Goal: Feedback & Contribution: Contribute content

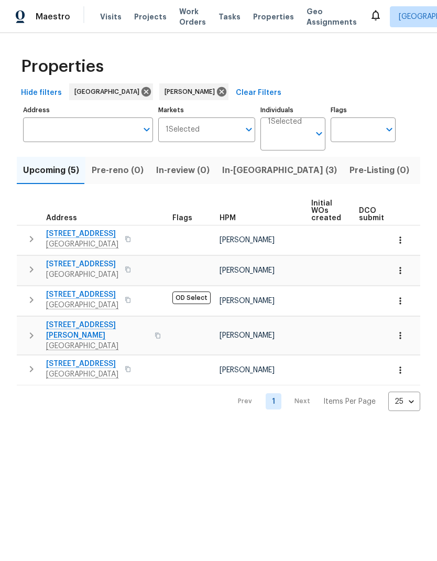
click at [239, 178] on span "In-reno (3)" at bounding box center [279, 170] width 115 height 15
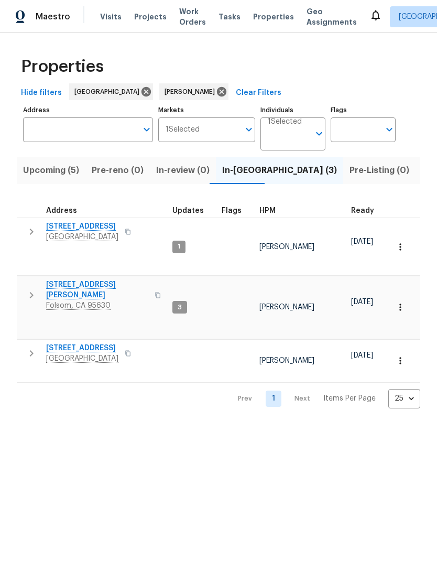
click at [422, 170] on span "Listed (8)" at bounding box center [442, 170] width 40 height 15
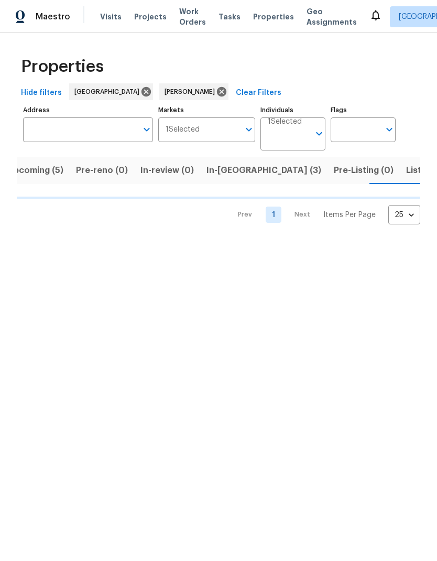
scroll to position [0, 17]
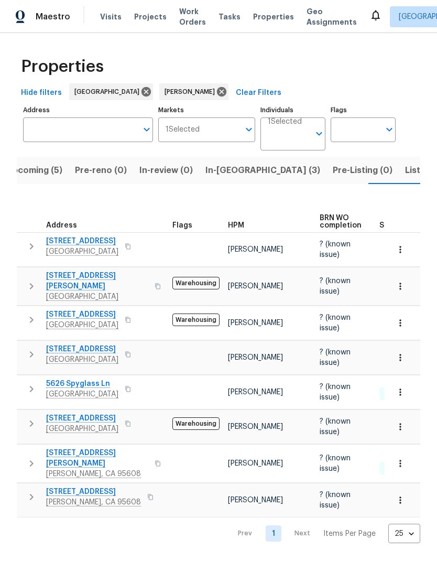
click at [405, 169] on span "Listed (8)" at bounding box center [425, 170] width 40 height 15
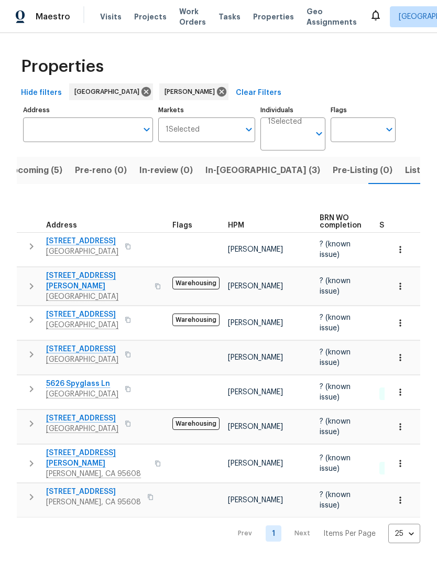
click at [405, 173] on span "Listed (8)" at bounding box center [425, 170] width 40 height 15
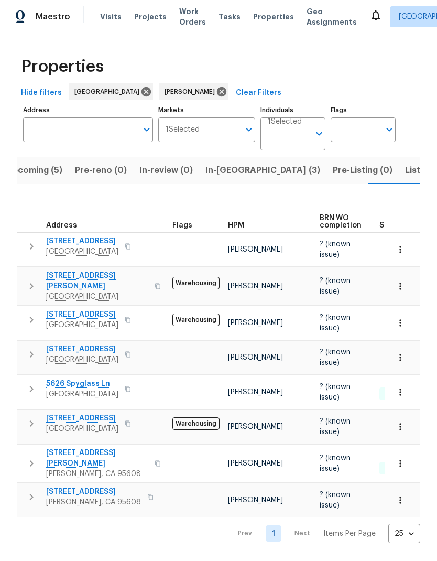
click at [115, 273] on span "2524 Las Casas Way" at bounding box center [97, 281] width 102 height 21
click at [101, 486] on span "5735 Hesper Way" at bounding box center [93, 491] width 95 height 10
click at [38, 174] on span "Upcoming (5)" at bounding box center [34, 170] width 56 height 15
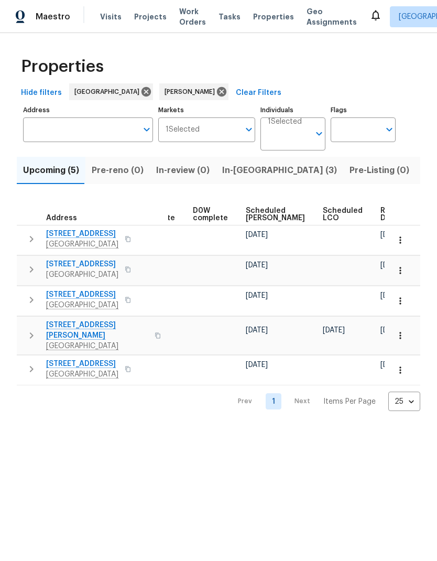
scroll to position [0, 274]
click at [381, 219] on span "Ready Date" at bounding box center [392, 214] width 23 height 15
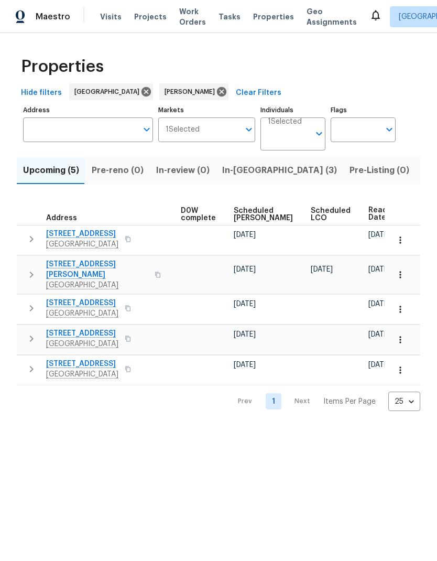
scroll to position [0, 286]
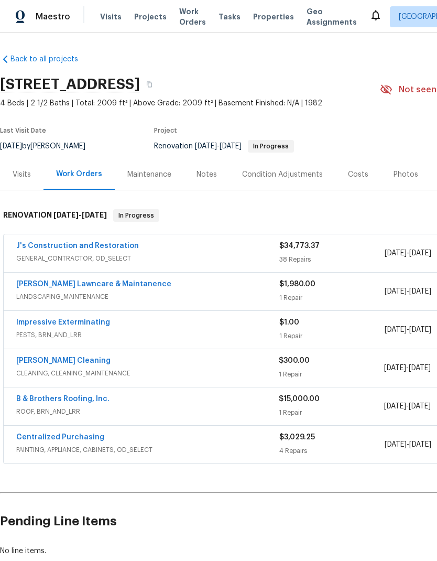
click at [91, 323] on link "Impressive Exterminating" at bounding box center [63, 322] width 94 height 7
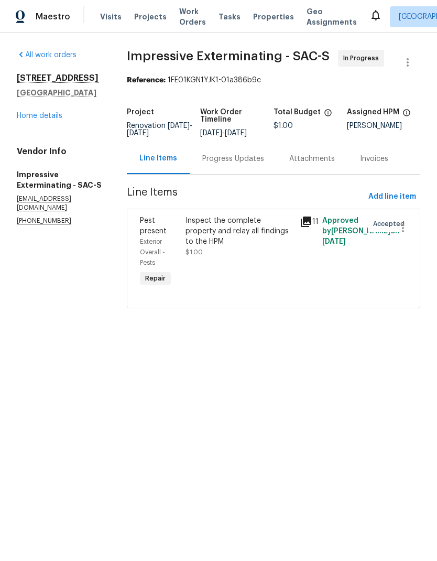
click at [247, 164] on div "Progress Updates" at bounding box center [233, 159] width 62 height 10
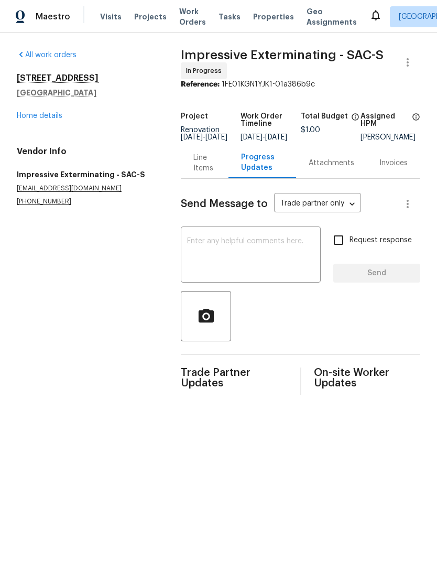
click at [200, 167] on div "Line Items" at bounding box center [204, 163] width 23 height 21
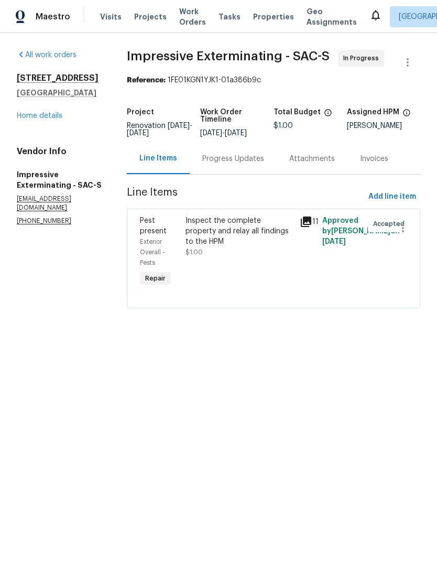
click at [265, 231] on div "Inspect the complete property and relay all findings to the HPM" at bounding box center [239, 230] width 107 height 31
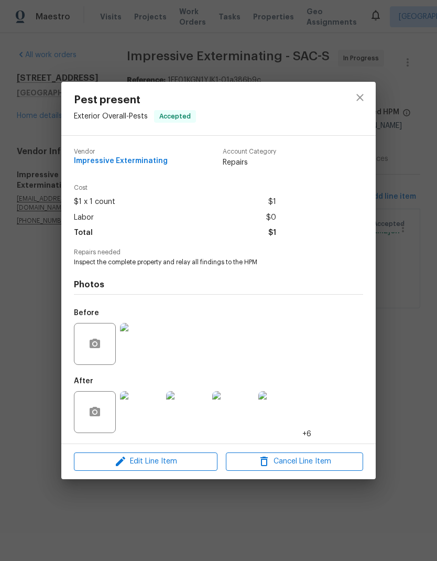
click at [137, 421] on img at bounding box center [141, 412] width 42 height 42
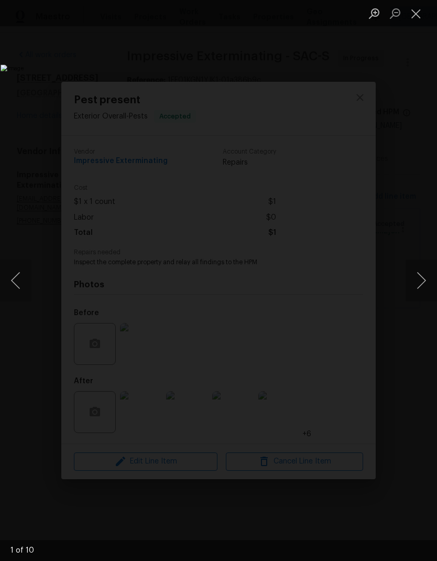
click at [425, 286] on button "Next image" at bounding box center [421, 280] width 31 height 42
click at [426, 284] on button "Next image" at bounding box center [421, 280] width 31 height 42
click at [422, 288] on button "Next image" at bounding box center [421, 280] width 31 height 42
click at [423, 288] on button "Next image" at bounding box center [421, 280] width 31 height 42
click at [423, 285] on button "Next image" at bounding box center [421, 280] width 31 height 42
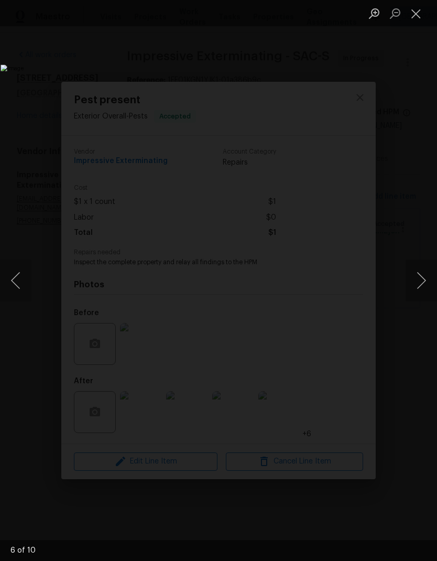
click at [426, 277] on button "Next image" at bounding box center [421, 280] width 31 height 42
click at [423, 284] on button "Next image" at bounding box center [421, 280] width 31 height 42
click at [425, 281] on button "Next image" at bounding box center [421, 280] width 31 height 42
click at [425, 279] on button "Next image" at bounding box center [421, 280] width 31 height 42
click at [13, 284] on button "Previous image" at bounding box center [15, 280] width 31 height 42
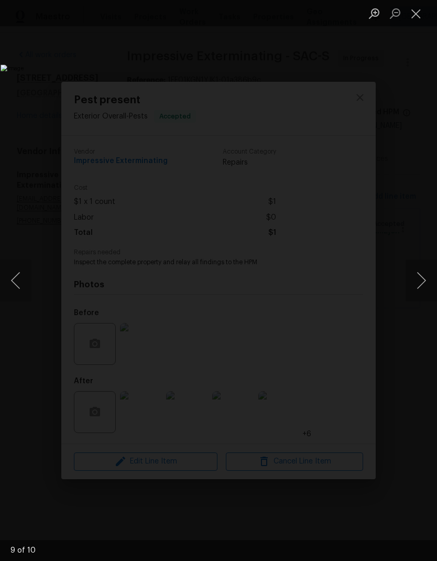
click at [425, 283] on button "Next image" at bounding box center [421, 280] width 31 height 42
click at [423, 276] on button "Next image" at bounding box center [421, 280] width 31 height 42
click at [424, 276] on button "Next image" at bounding box center [421, 280] width 31 height 42
click at [420, 282] on button "Next image" at bounding box center [421, 280] width 31 height 42
click at [421, 281] on button "Next image" at bounding box center [421, 280] width 31 height 42
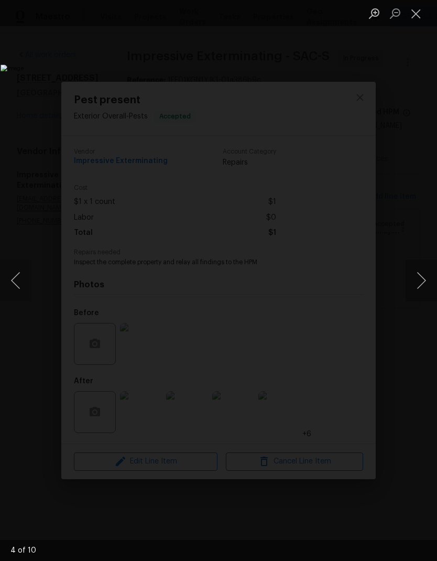
click at [421, 278] on button "Next image" at bounding box center [421, 280] width 31 height 42
click at [422, 279] on button "Next image" at bounding box center [421, 280] width 31 height 42
click at [422, 280] on button "Next image" at bounding box center [421, 280] width 31 height 42
click at [421, 280] on button "Next image" at bounding box center [421, 280] width 31 height 42
click at [423, 276] on button "Next image" at bounding box center [421, 280] width 31 height 42
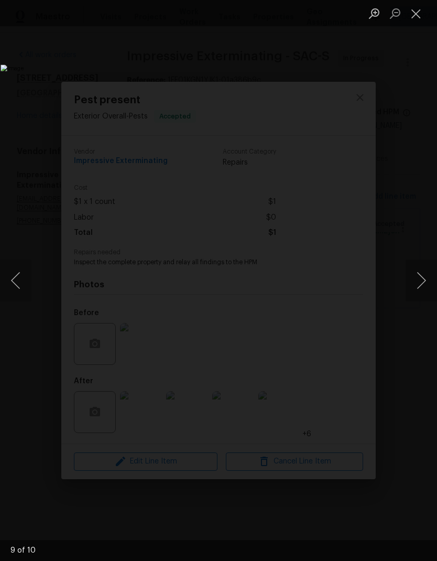
click at [422, 277] on button "Next image" at bounding box center [421, 280] width 31 height 42
click at [28, 285] on button "Previous image" at bounding box center [15, 280] width 31 height 42
click at [425, 266] on button "Next image" at bounding box center [421, 280] width 31 height 42
click at [419, 268] on button "Next image" at bounding box center [421, 280] width 31 height 42
click at [422, 268] on button "Next image" at bounding box center [421, 280] width 31 height 42
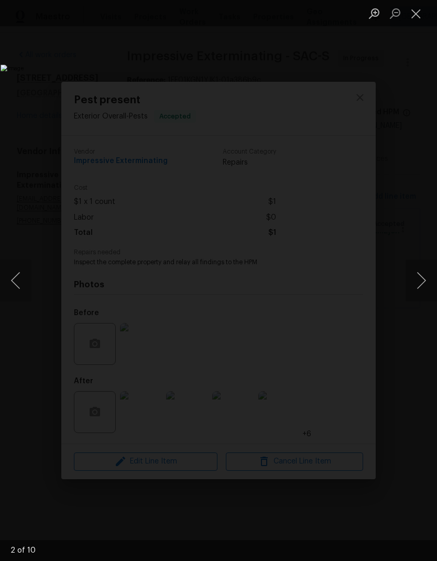
click at [419, 277] on button "Next image" at bounding box center [421, 280] width 31 height 42
click at [21, 282] on button "Previous image" at bounding box center [15, 280] width 31 height 42
click at [423, 279] on button "Next image" at bounding box center [421, 280] width 31 height 42
click at [422, 284] on button "Next image" at bounding box center [421, 280] width 31 height 42
click at [426, 271] on button "Next image" at bounding box center [421, 280] width 31 height 42
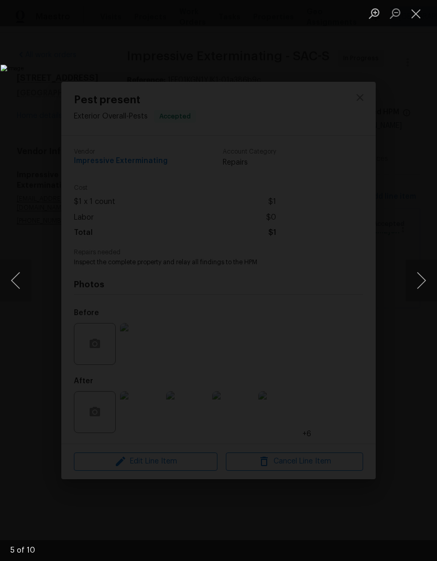
click at [424, 275] on button "Next image" at bounding box center [421, 280] width 31 height 42
click at [426, 280] on button "Next image" at bounding box center [421, 280] width 31 height 42
click at [423, 280] on button "Next image" at bounding box center [421, 280] width 31 height 42
click at [425, 278] on button "Next image" at bounding box center [421, 280] width 31 height 42
click at [424, 277] on button "Next image" at bounding box center [421, 280] width 31 height 42
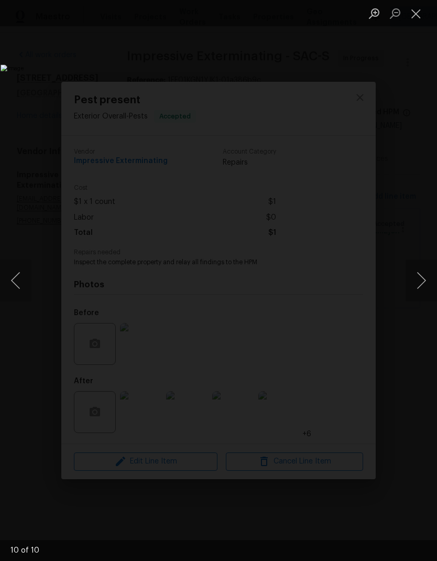
click at [424, 282] on button "Next image" at bounding box center [421, 280] width 31 height 42
click at [423, 286] on button "Next image" at bounding box center [421, 280] width 31 height 42
click at [421, 280] on button "Next image" at bounding box center [421, 280] width 31 height 42
click at [419, 288] on button "Next image" at bounding box center [421, 280] width 31 height 42
click at [423, 288] on button "Next image" at bounding box center [421, 280] width 31 height 42
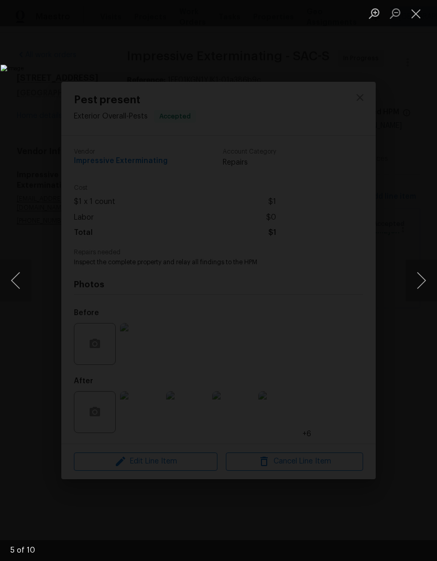
click at [426, 285] on button "Next image" at bounding box center [421, 280] width 31 height 42
click at [25, 278] on button "Previous image" at bounding box center [15, 280] width 31 height 42
click at [418, 10] on button "Close lightbox" at bounding box center [416, 13] width 21 height 18
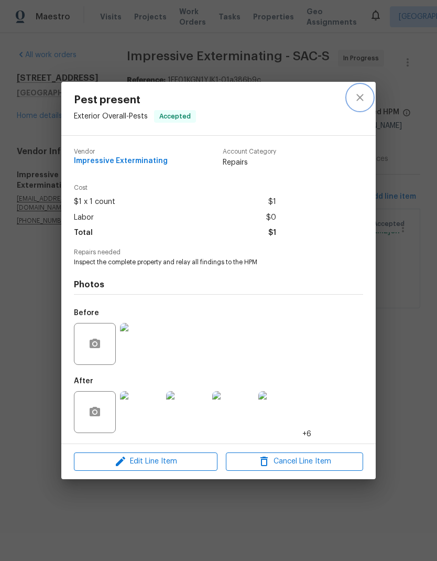
click at [358, 100] on icon "close" at bounding box center [360, 97] width 13 height 13
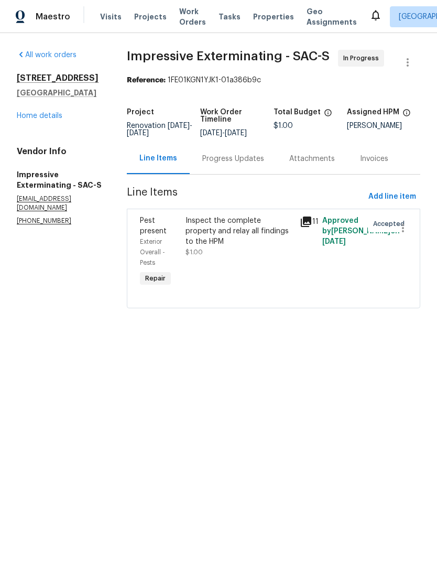
click at [40, 118] on link "Home details" at bounding box center [40, 115] width 46 height 7
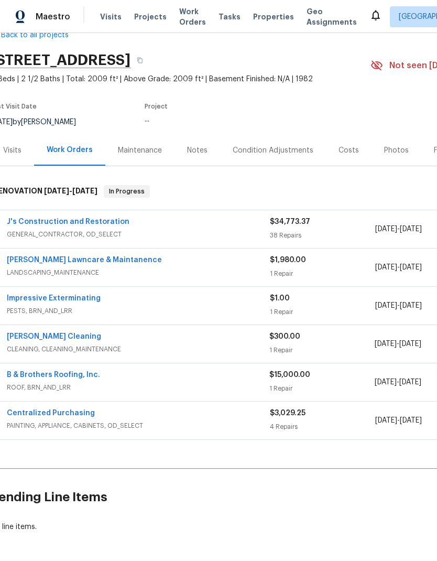
scroll to position [42, 0]
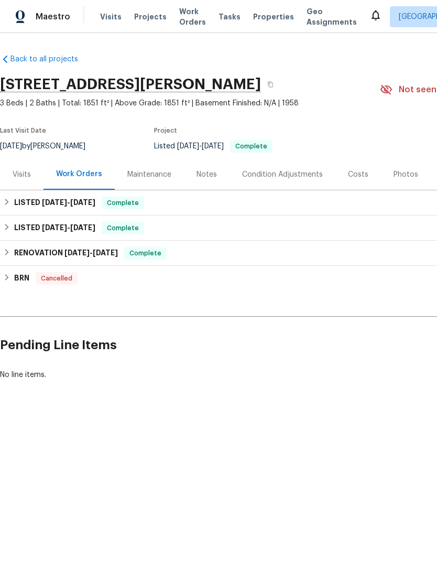
click at [210, 179] on div "Notes" at bounding box center [207, 174] width 20 height 10
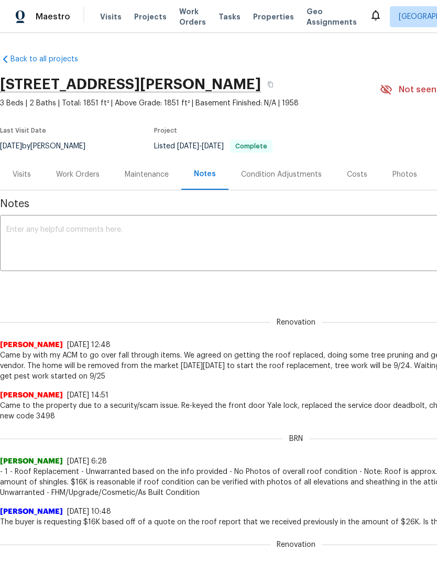
click at [103, 237] on textarea at bounding box center [296, 244] width 580 height 37
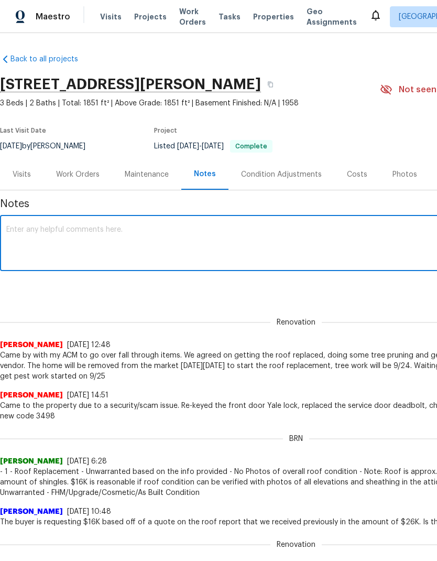
click at [73, 230] on textarea at bounding box center [296, 244] width 580 height 37
paste textarea "The home has went into contract as I was getting inspection to create a game pl…"
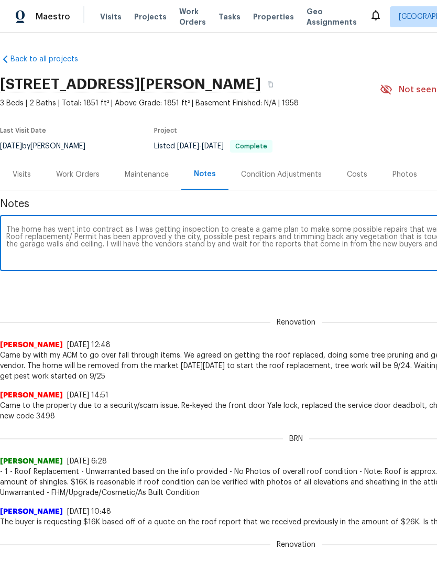
scroll to position [0, 155]
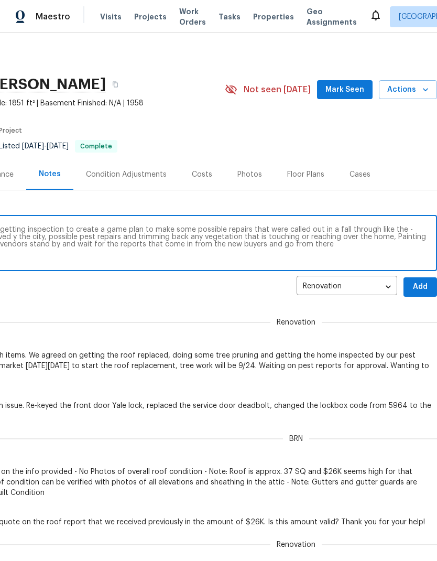
type textarea "The home has went into contract as I was getting inspection to create a game pl…"
click at [418, 288] on span "Add" at bounding box center [420, 286] width 17 height 13
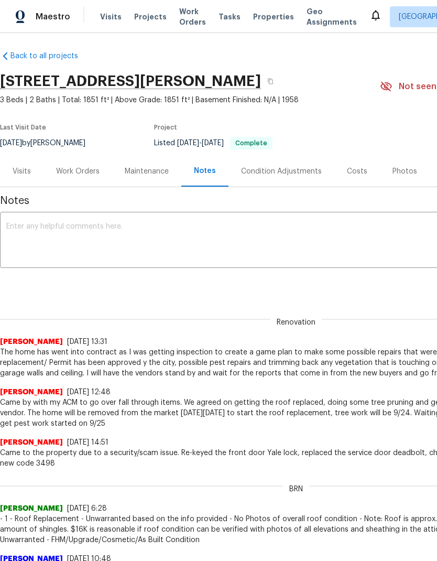
scroll to position [4, 0]
click at [84, 171] on div "Work Orders" at bounding box center [78, 171] width 44 height 10
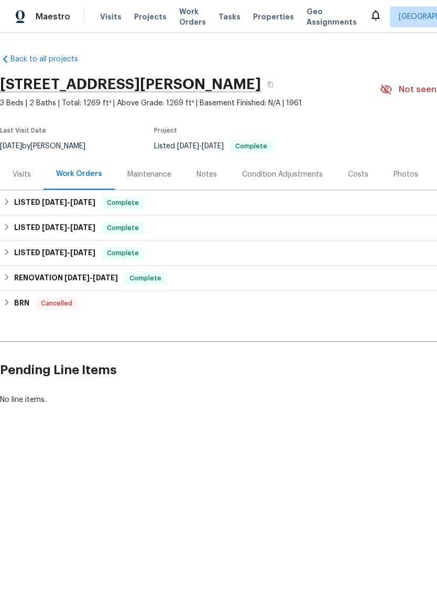
click at [209, 180] on div "Notes" at bounding box center [207, 174] width 46 height 31
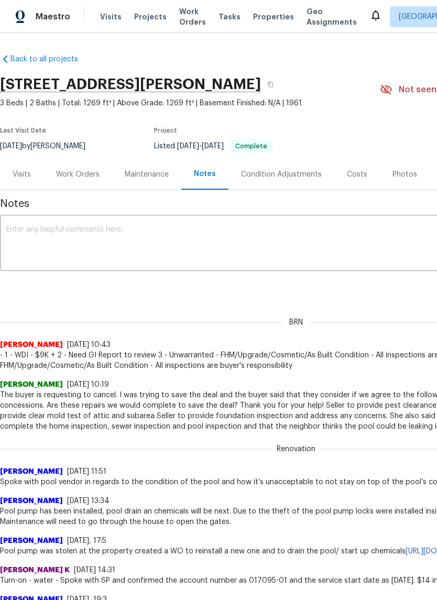
click at [213, 237] on textarea at bounding box center [296, 244] width 580 height 37
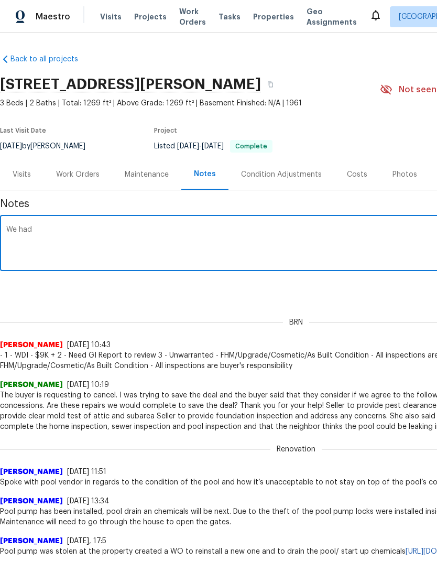
click at [133, 234] on textarea "We had" at bounding box center [296, 244] width 580 height 37
paste textarea "Furnace looks like it doesn’t have a pan and condensation line running outside …"
type textarea "We had Furnace looks like it doesn’t have a pan and condensation line running o…"
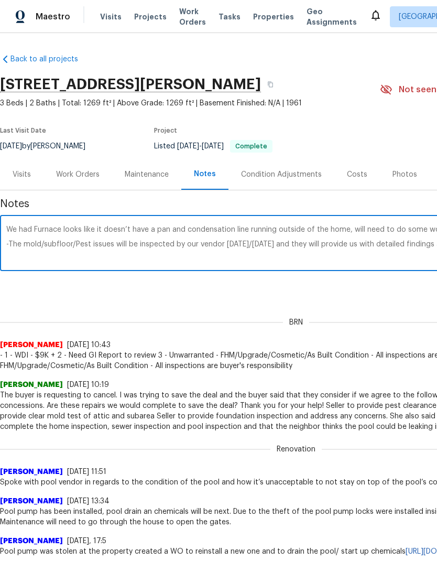
scroll to position [0, 155]
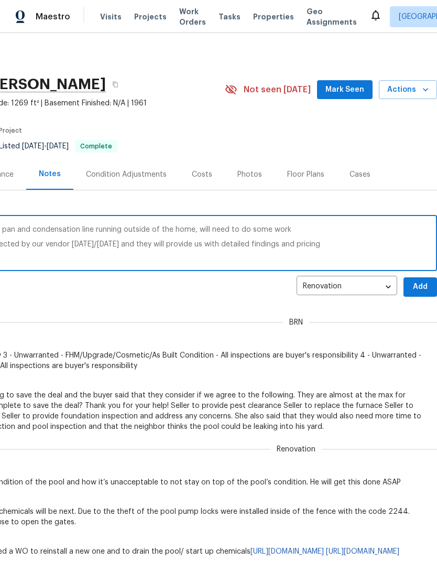
click at [62, 235] on textarea "We had Furnace looks like it doesn’t have a pan and condensation line running o…" at bounding box center [141, 244] width 580 height 37
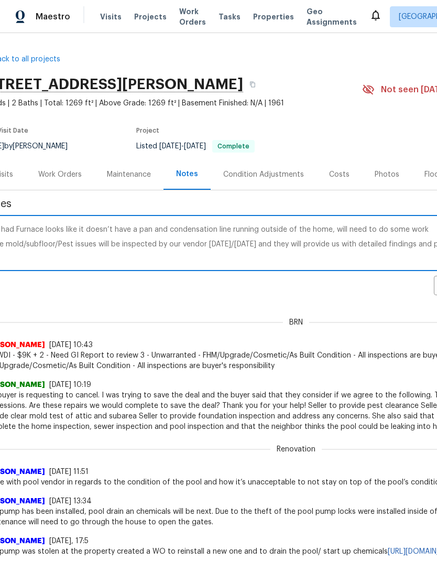
scroll to position [0, 0]
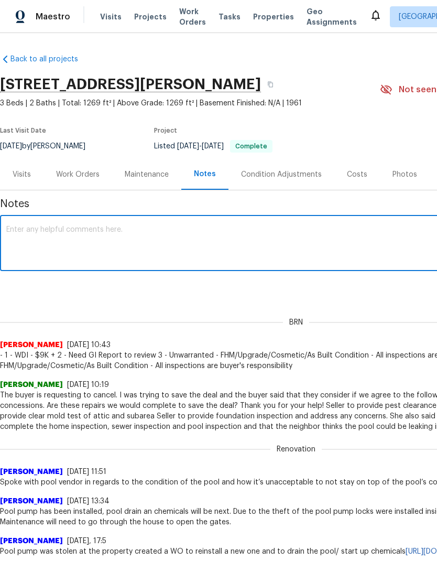
click at [83, 236] on textarea at bounding box center [296, 244] width 580 height 37
paste textarea "The home has went into contract as I was getting inspection to create a game pl…"
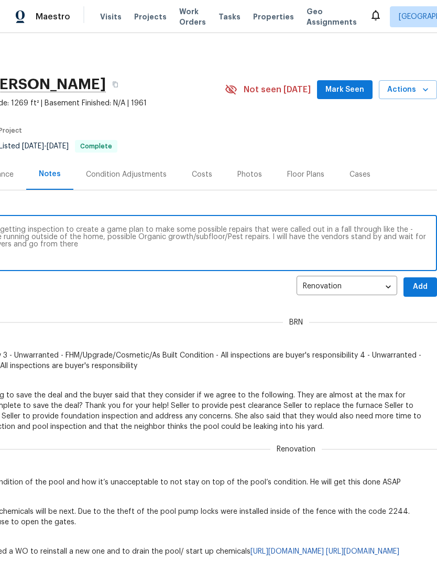
scroll to position [0, 155]
type textarea "The home has went into contract as I was getting inspection to create a game pl…"
click at [423, 285] on span "Add" at bounding box center [420, 286] width 17 height 13
